Goal: Transaction & Acquisition: Purchase product/service

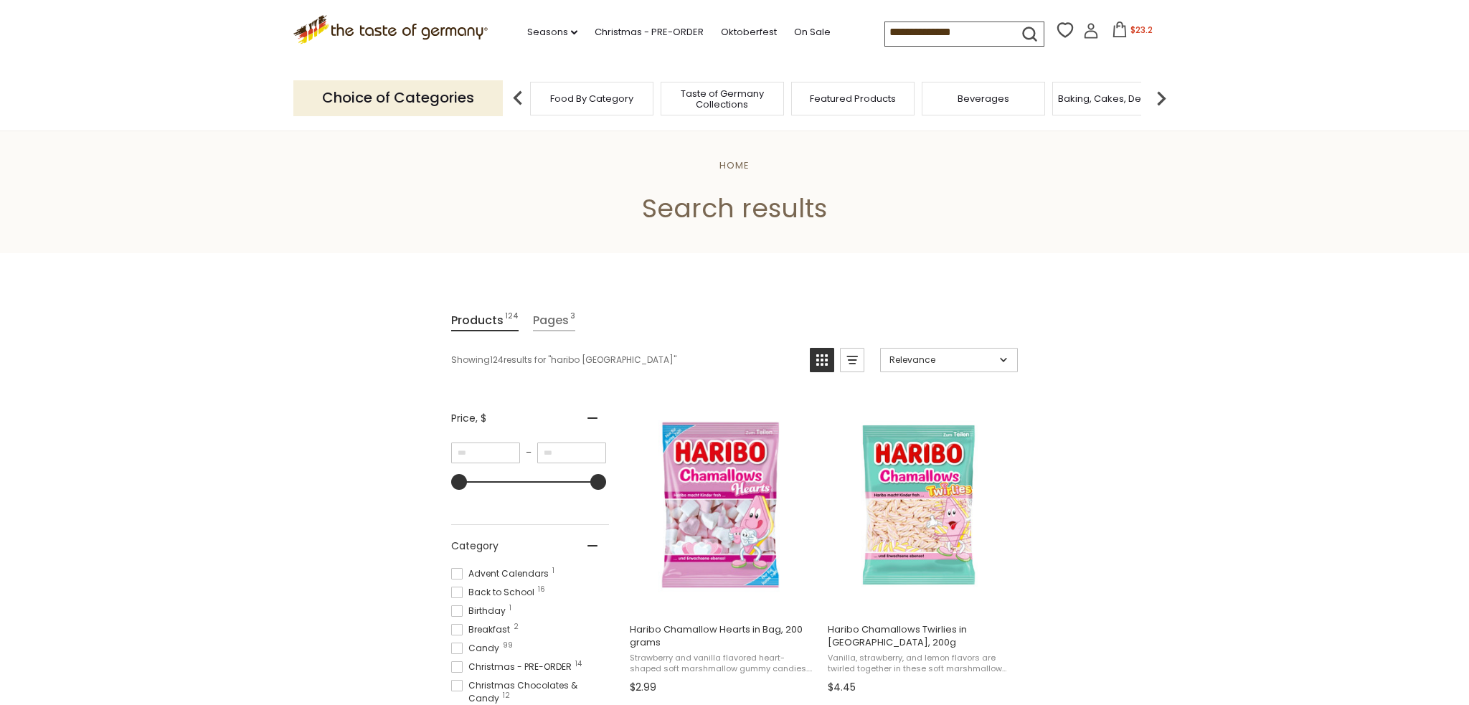
click at [1131, 25] on span "$23.2" at bounding box center [1142, 30] width 22 height 12
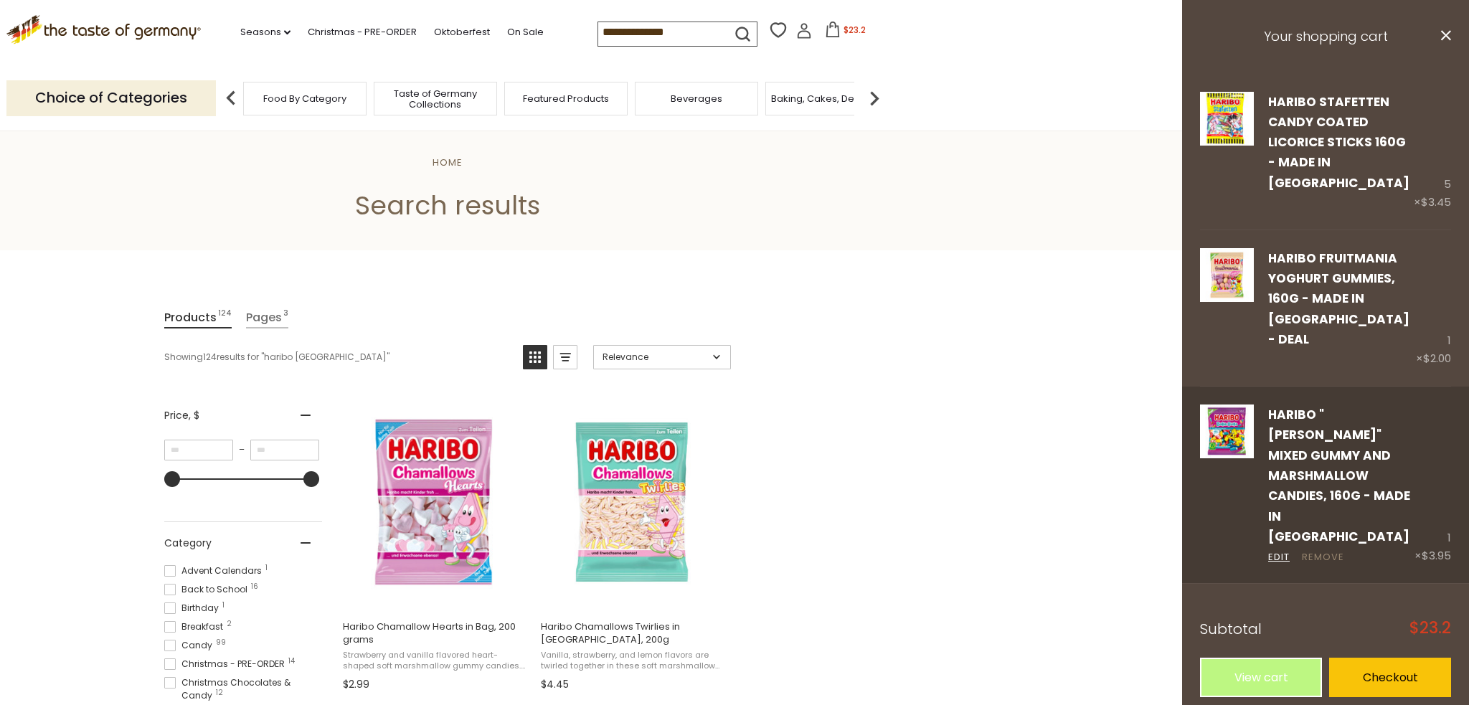
scroll to position [3, 0]
click at [1326, 550] on link "Remove" at bounding box center [1323, 557] width 42 height 15
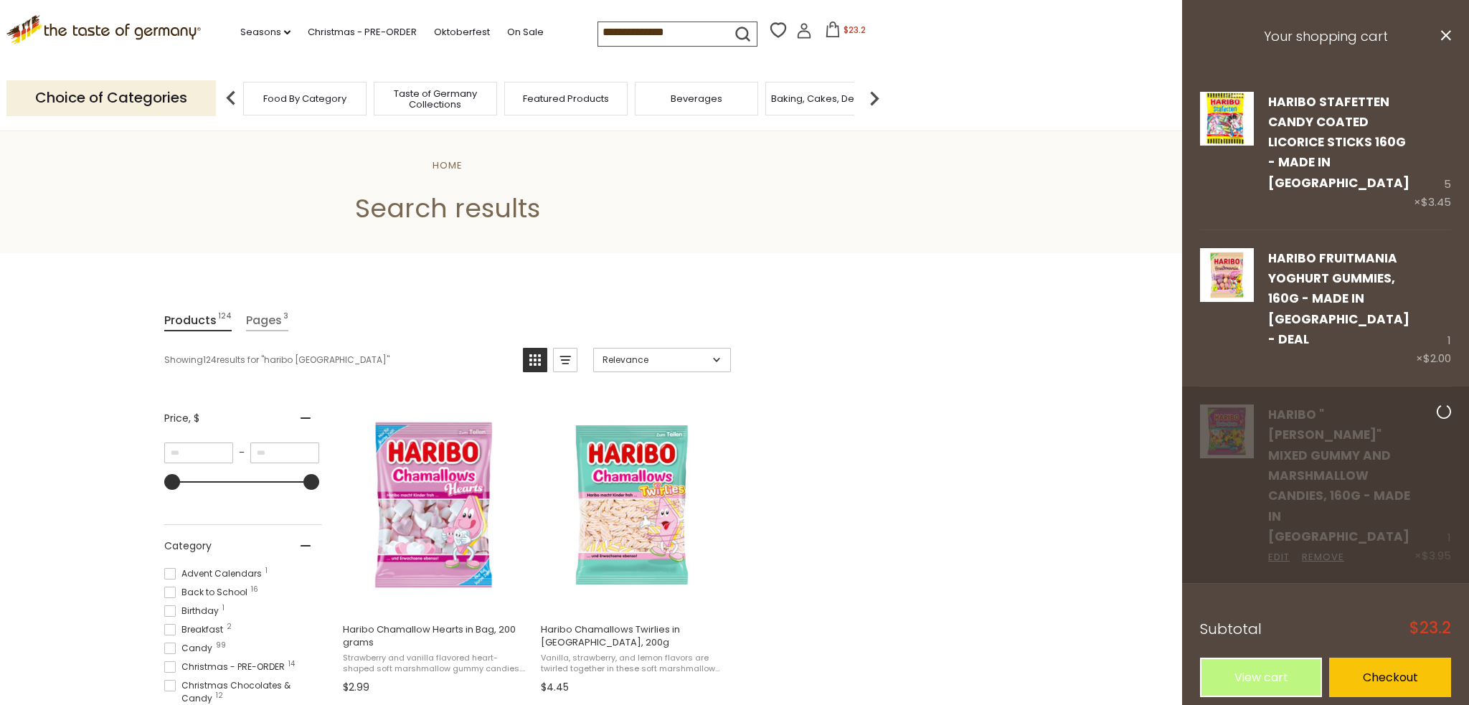
scroll to position [5, 0]
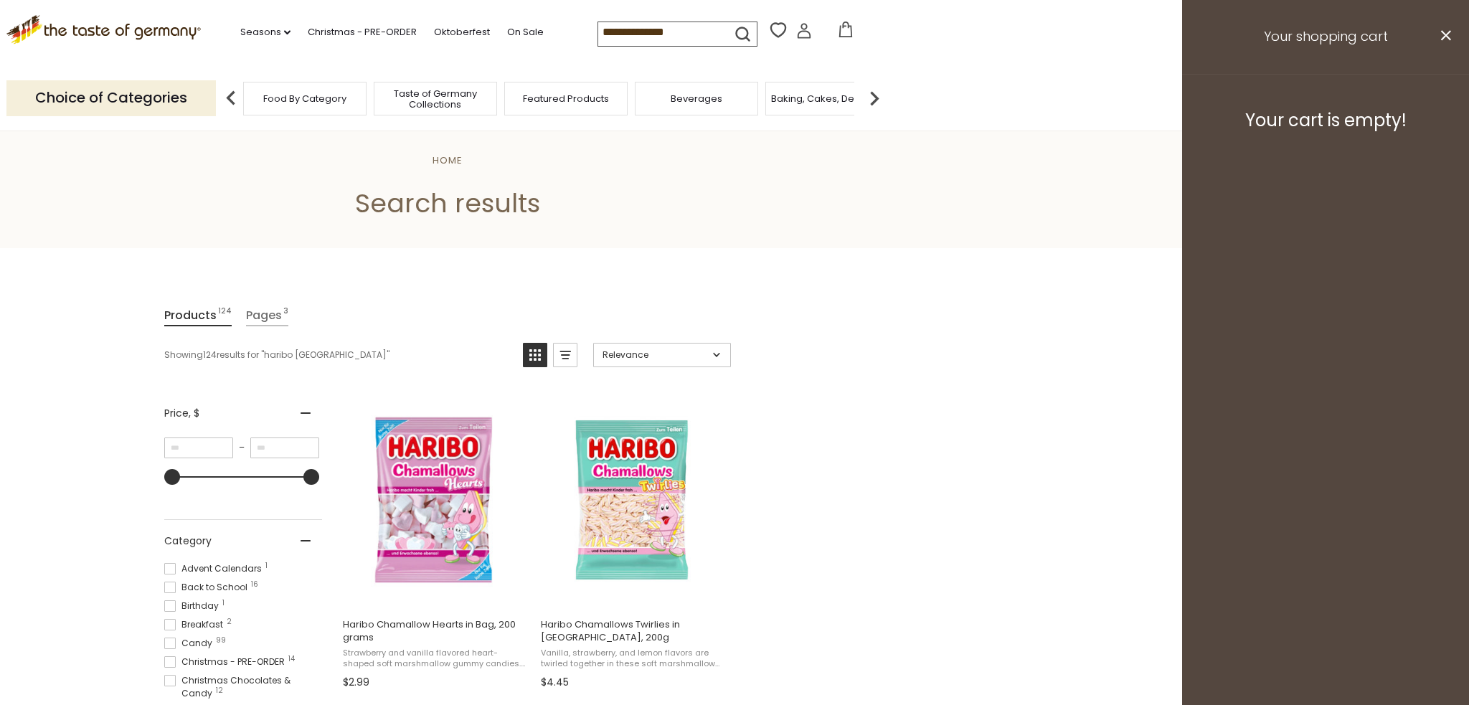
click at [1445, 27] on h3 "Your shopping cart" at bounding box center [1325, 37] width 287 height 74
click at [1446, 39] on icon "close" at bounding box center [1445, 35] width 11 height 11
